Goal: Task Accomplishment & Management: Find specific page/section

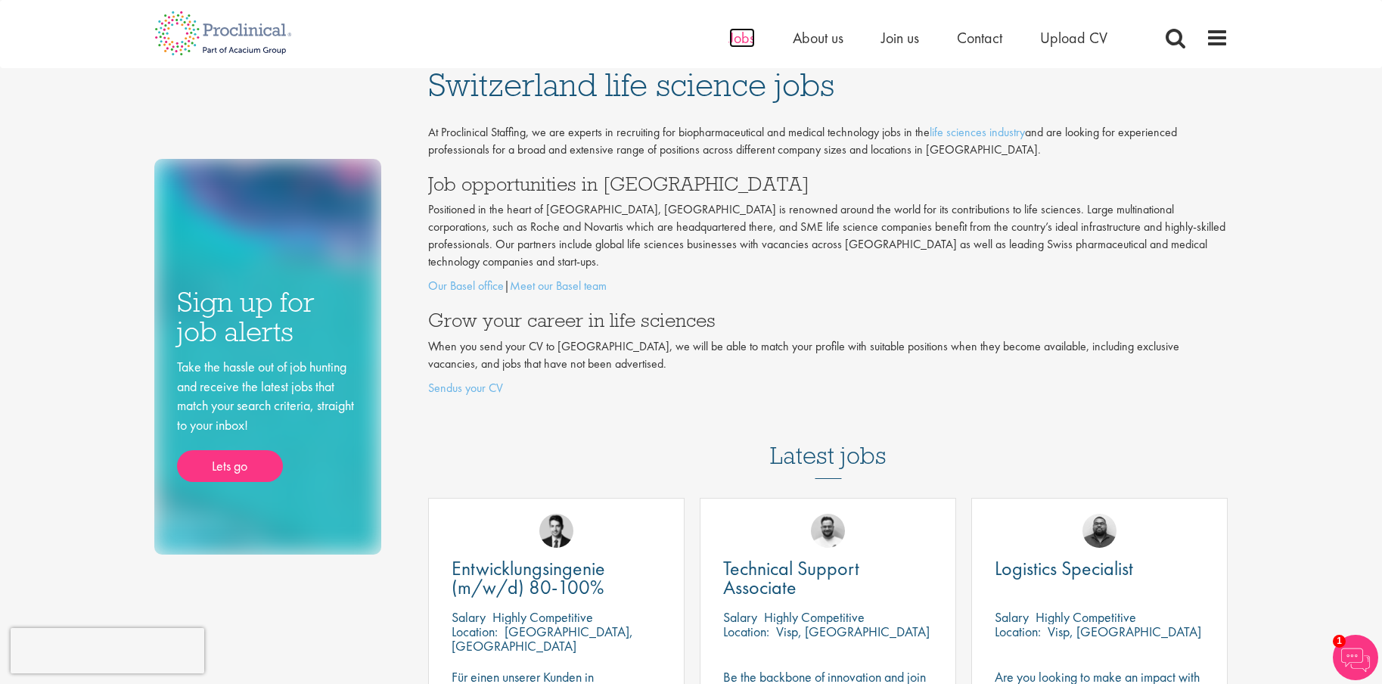
click at [747, 45] on span "Jobs" at bounding box center [742, 38] width 26 height 20
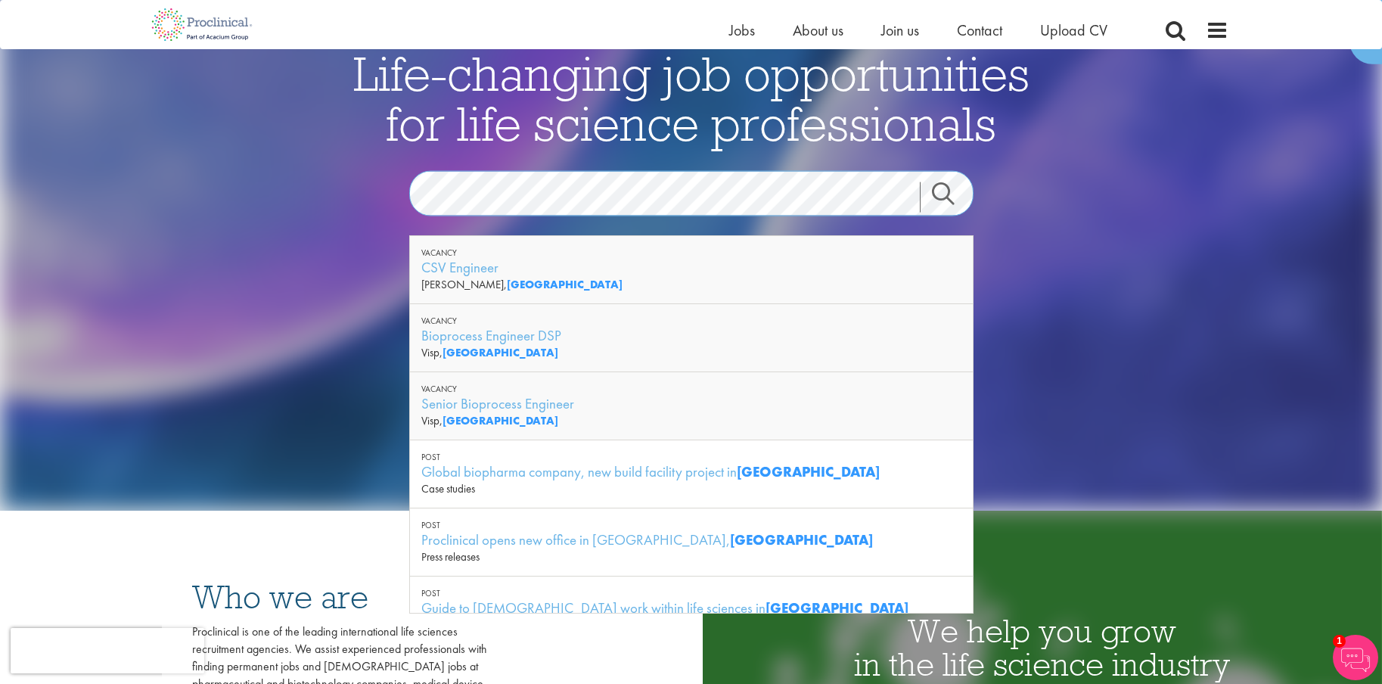
scroll to position [151, 0]
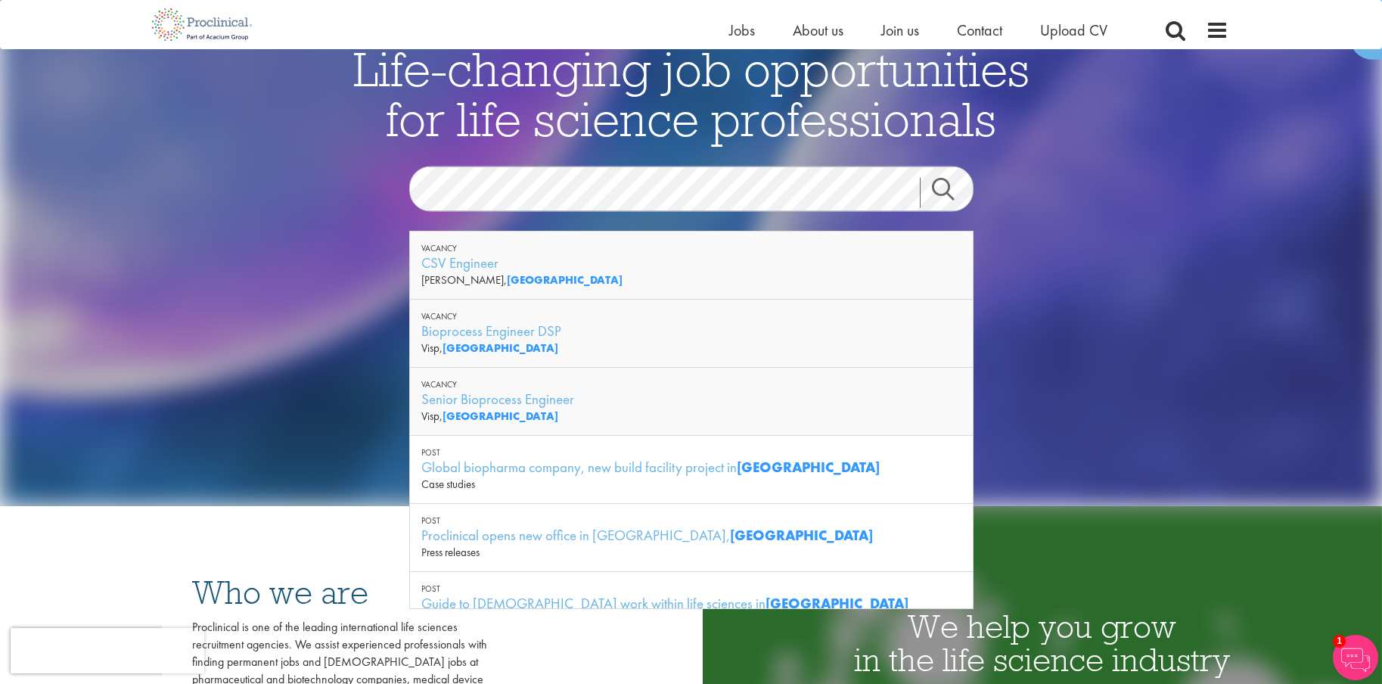
click at [943, 187] on link "Search" at bounding box center [952, 193] width 65 height 30
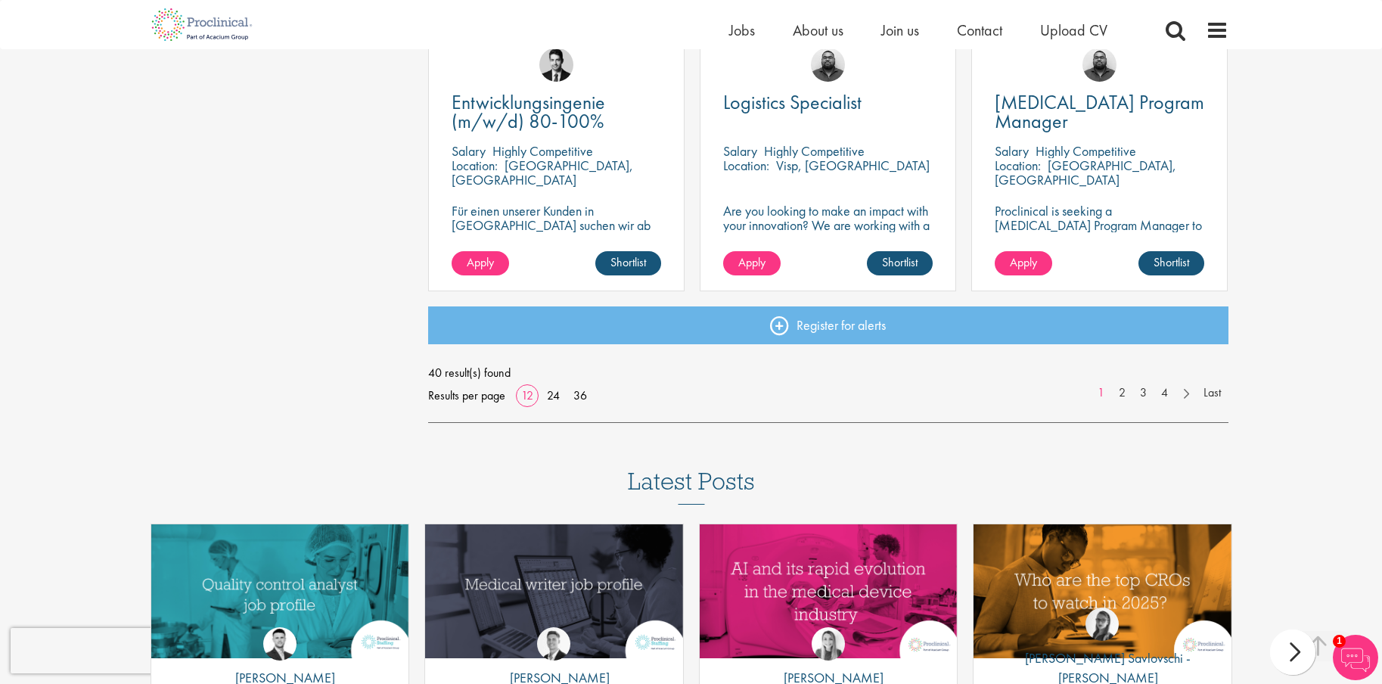
scroll to position [1134, 0]
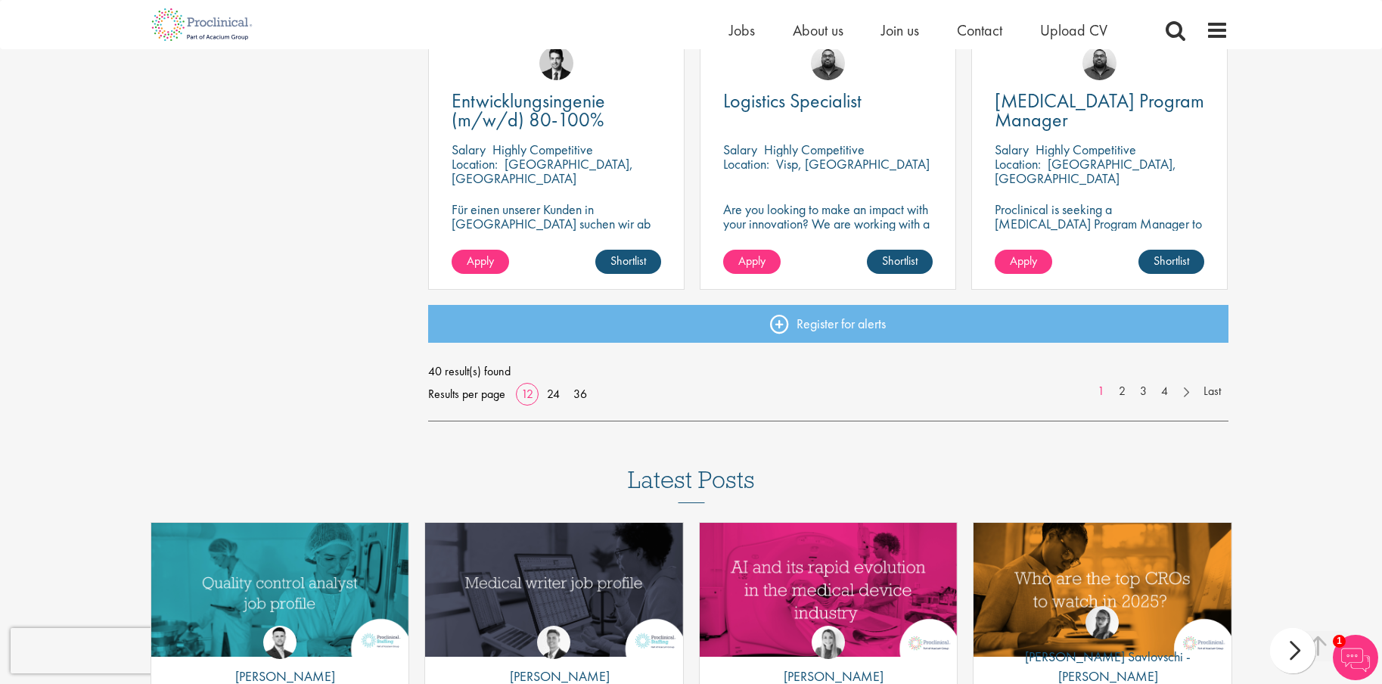
click at [559, 384] on div "Results per page 12 24 36" at bounding box center [510, 394] width 164 height 23
click at [1189, 393] on link at bounding box center [1185, 390] width 22 height 15
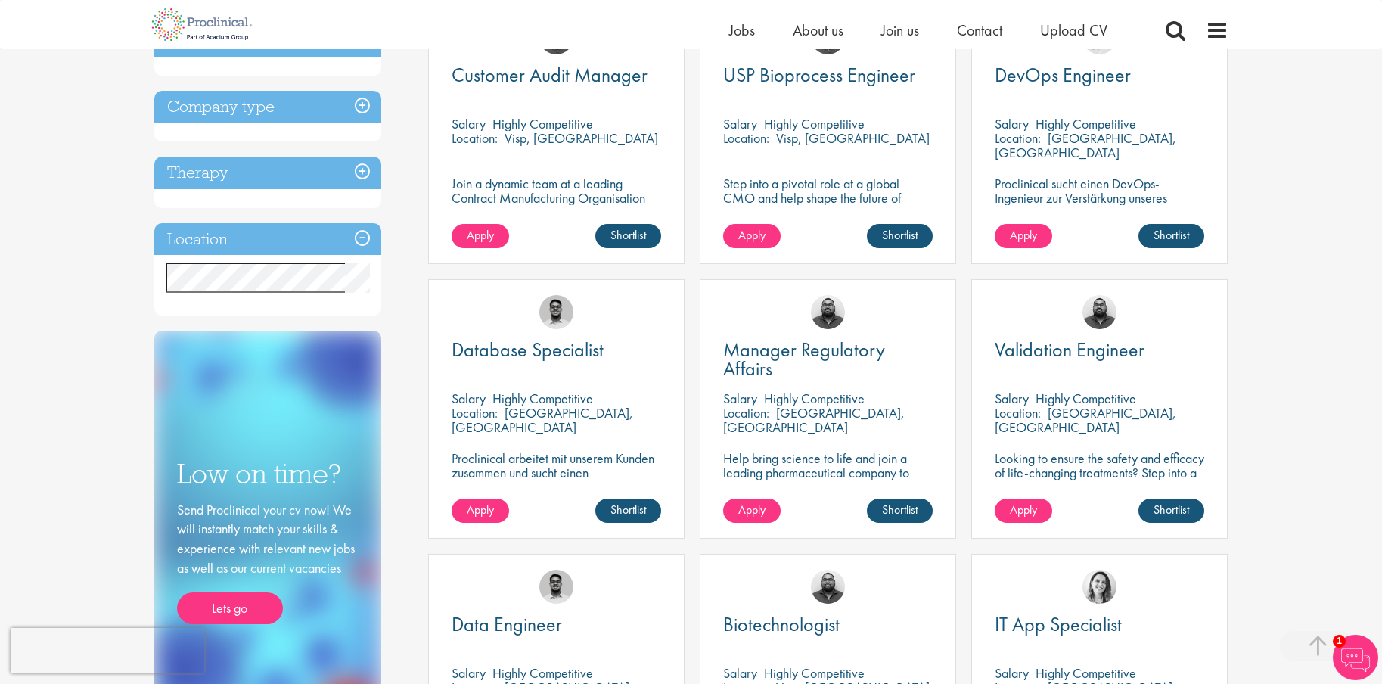
scroll to position [378, 0]
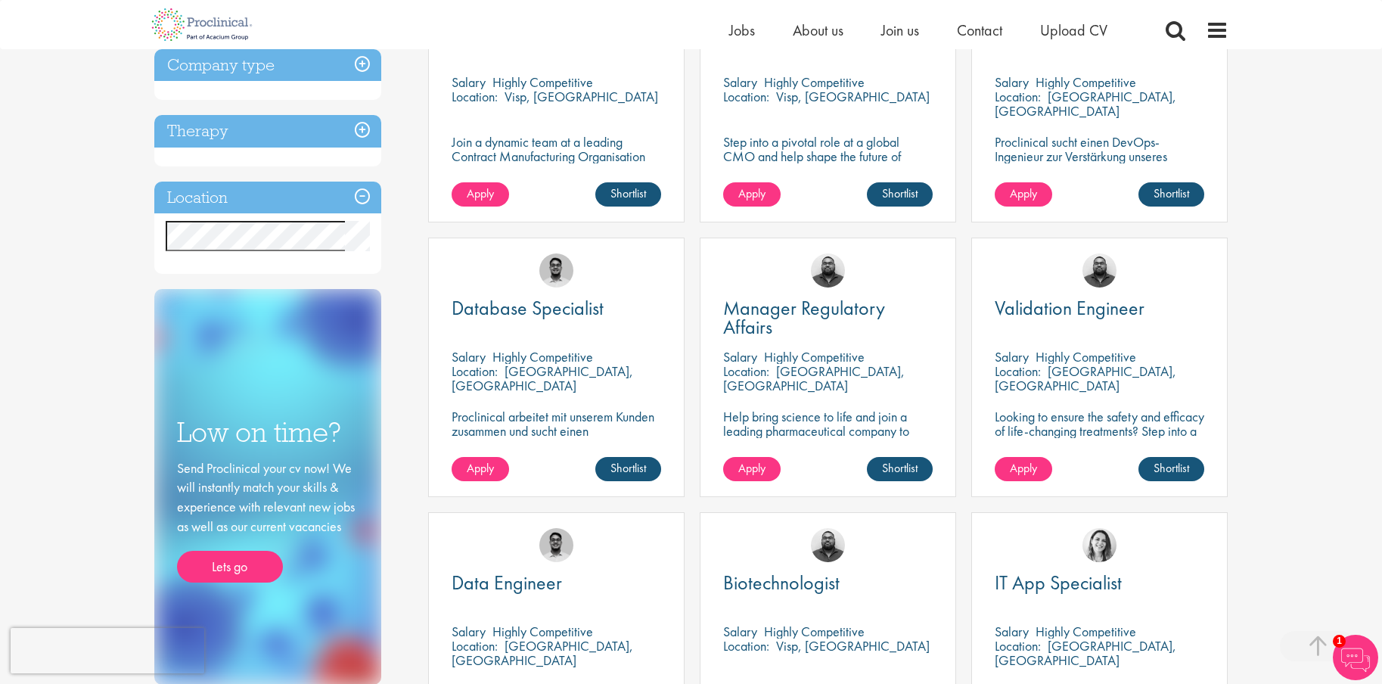
click at [1357, 656] on img at bounding box center [1354, 656] width 45 height 45
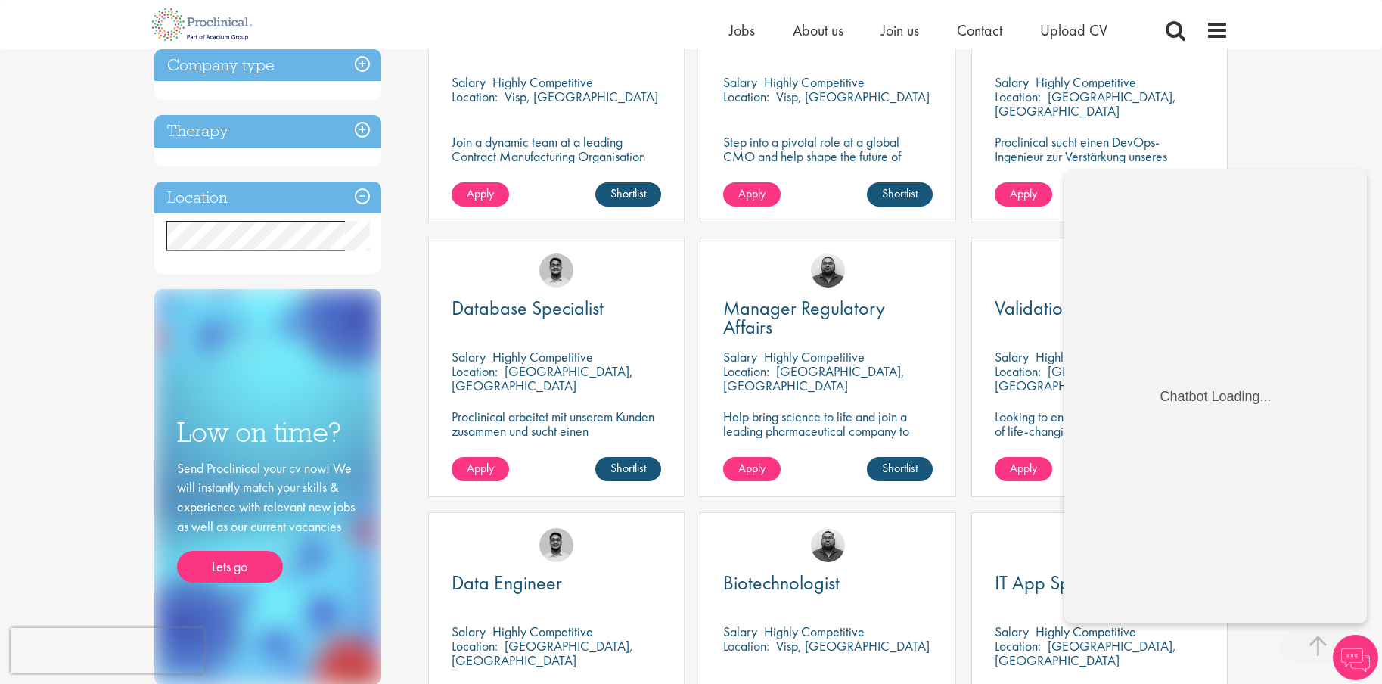
scroll to position [0, 0]
click at [1357, 653] on img at bounding box center [1354, 656] width 45 height 45
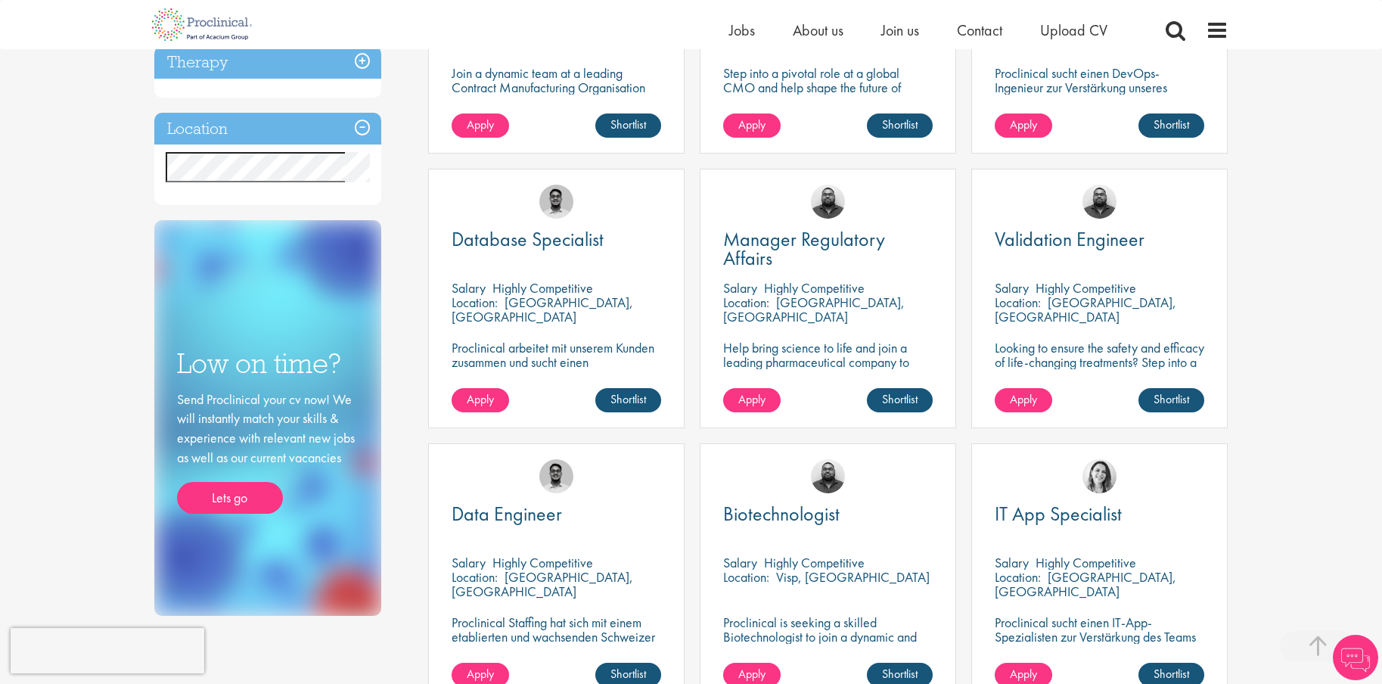
scroll to position [529, 0]
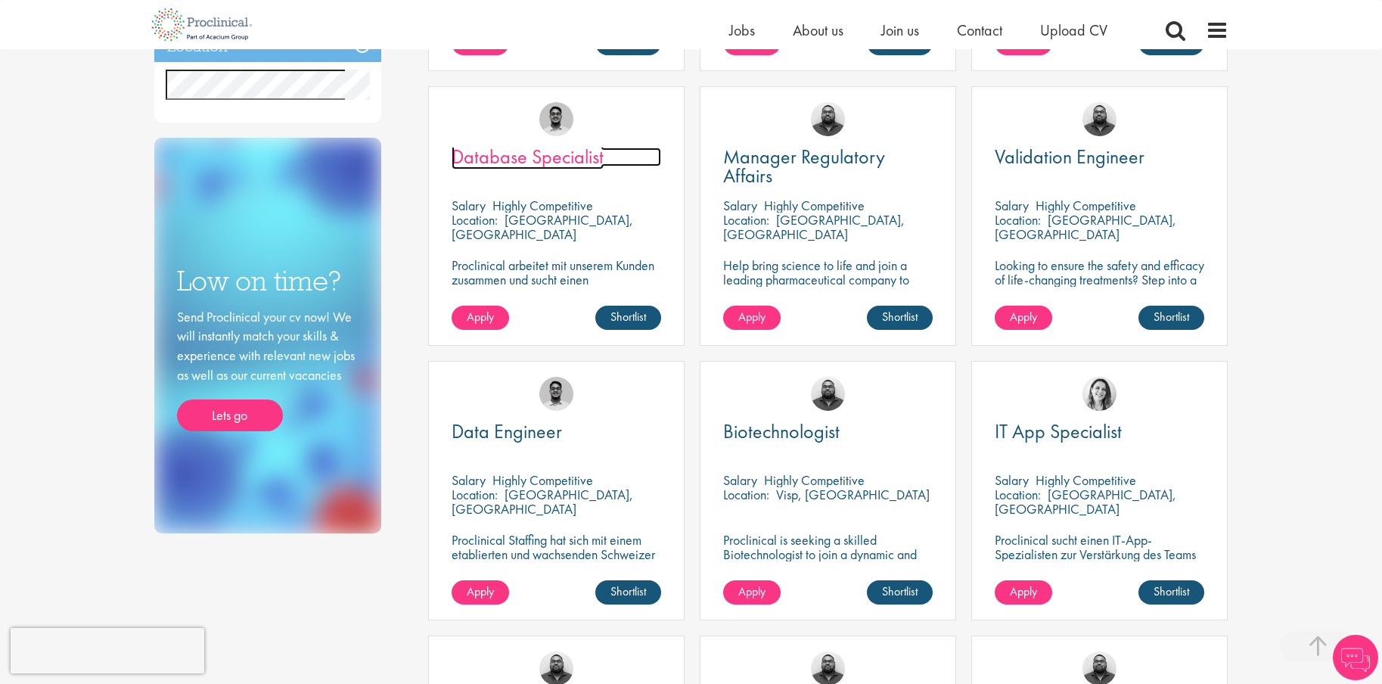
click at [517, 160] on span "Database Specialist" at bounding box center [527, 157] width 152 height 26
